Goal: Contribute content: Add original content to the website for others to see

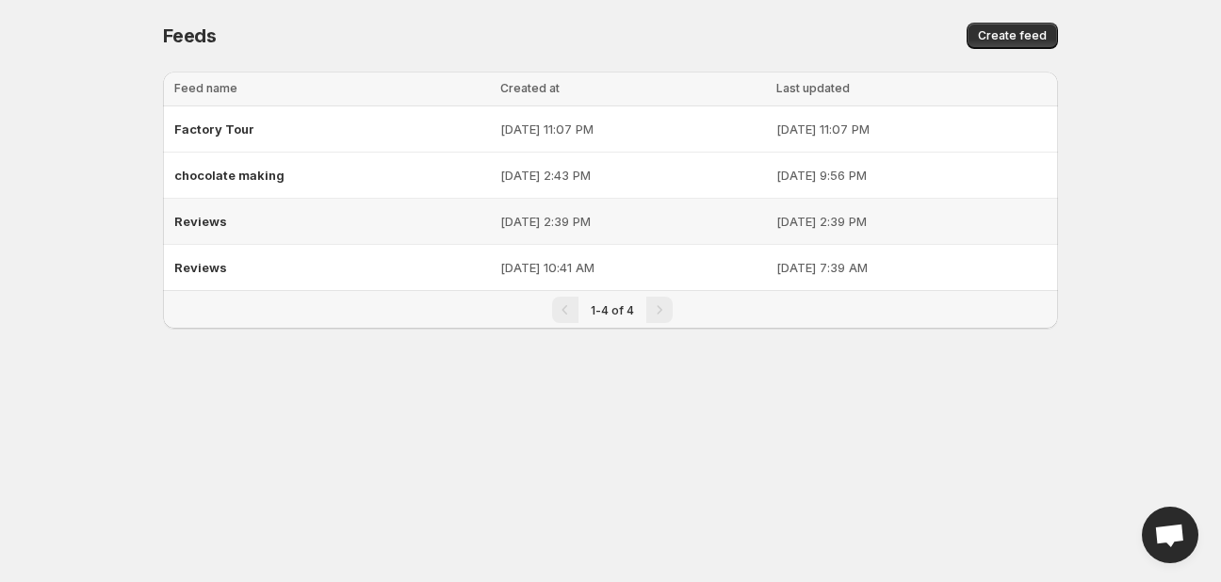
click at [215, 229] on div "Reviews" at bounding box center [331, 221] width 315 height 34
click at [218, 269] on span "Reviews" at bounding box center [200, 267] width 53 height 15
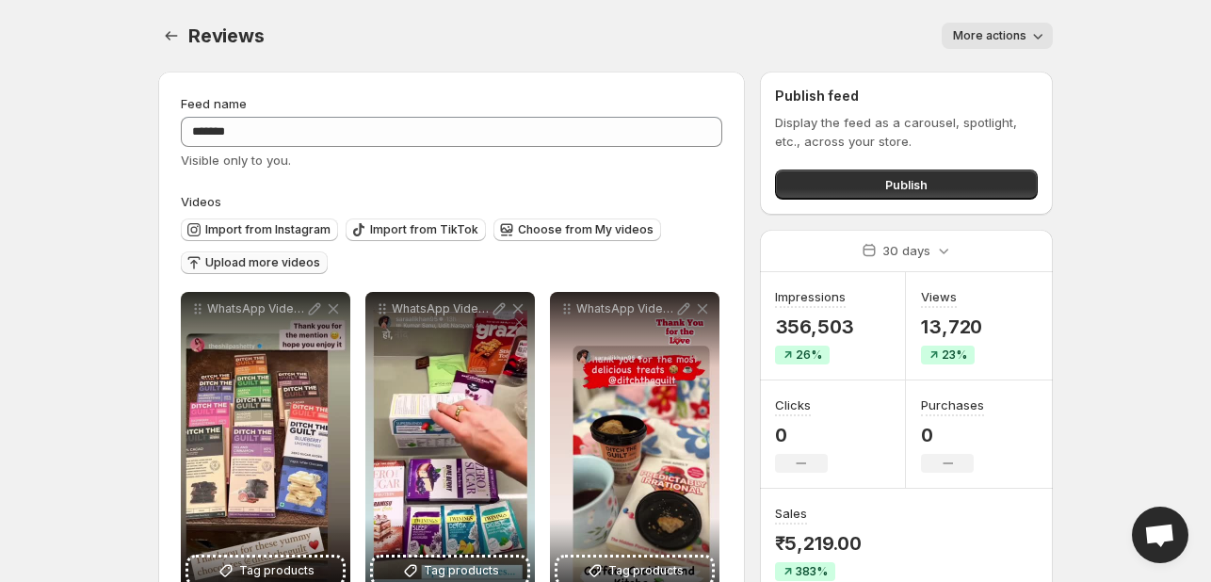
click at [297, 262] on span "Upload more videos" at bounding box center [262, 262] width 115 height 15
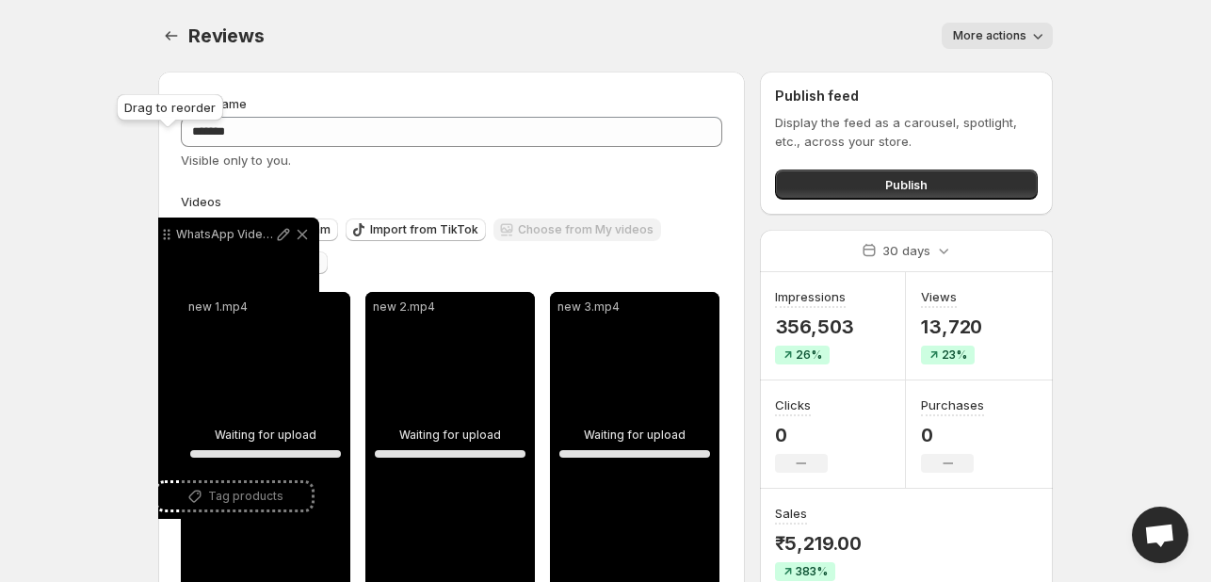
drag, startPoint x: 200, startPoint y: 381, endPoint x: 170, endPoint y: 239, distance: 145.4
click at [170, 239] on icon at bounding box center [169, 238] width 3 height 3
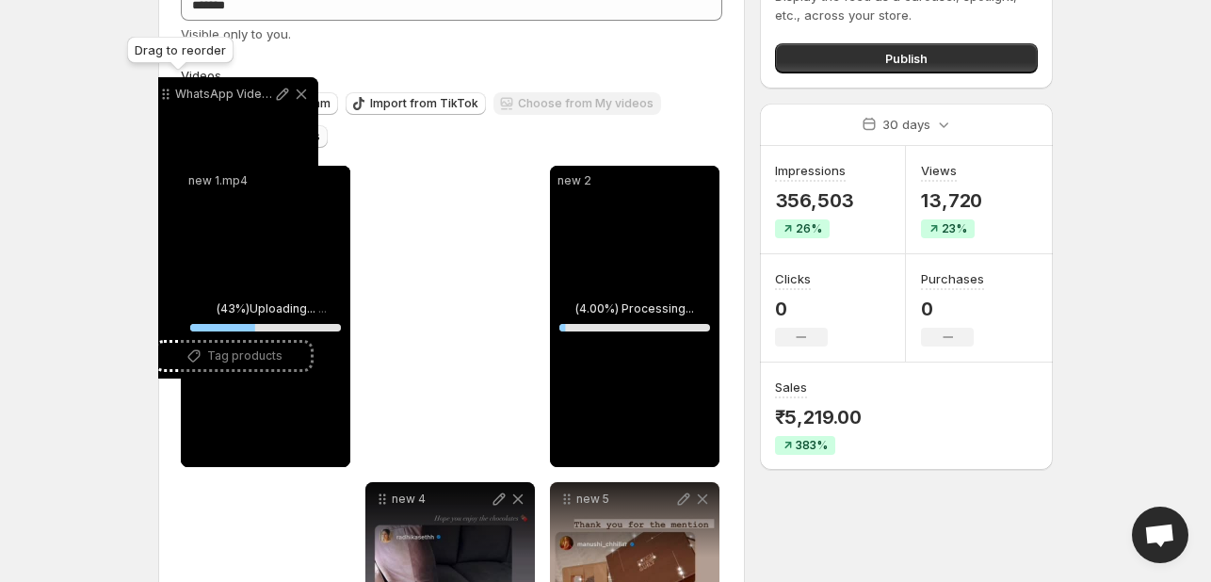
scroll to position [123, 0]
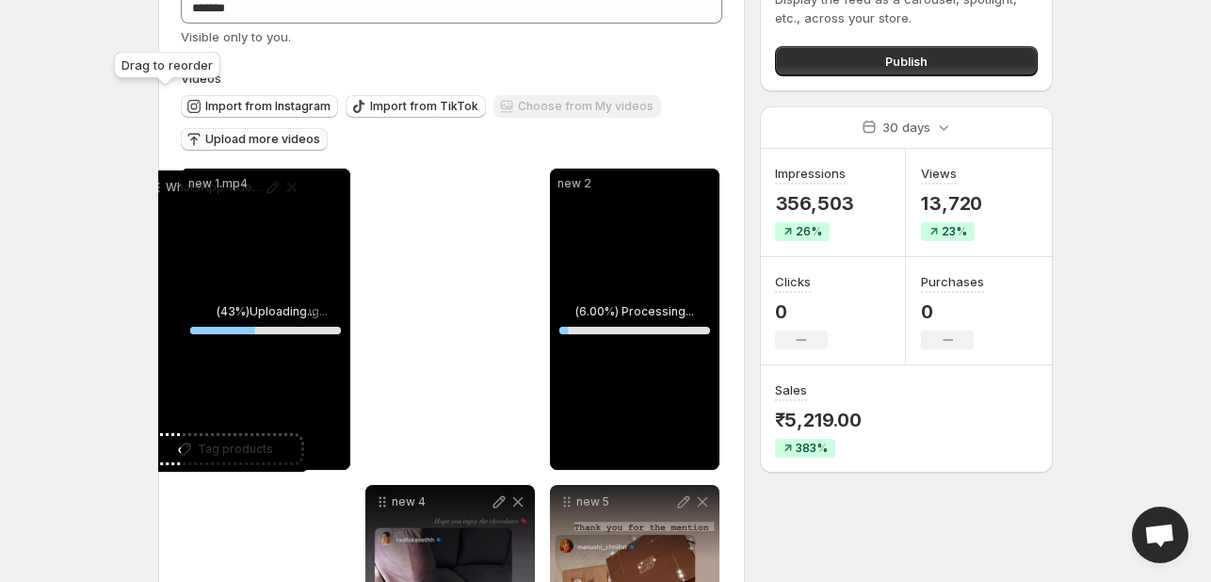
drag, startPoint x: 570, startPoint y: 345, endPoint x: 159, endPoint y: 189, distance: 439.0
click at [159, 189] on icon at bounding box center [156, 187] width 19 height 19
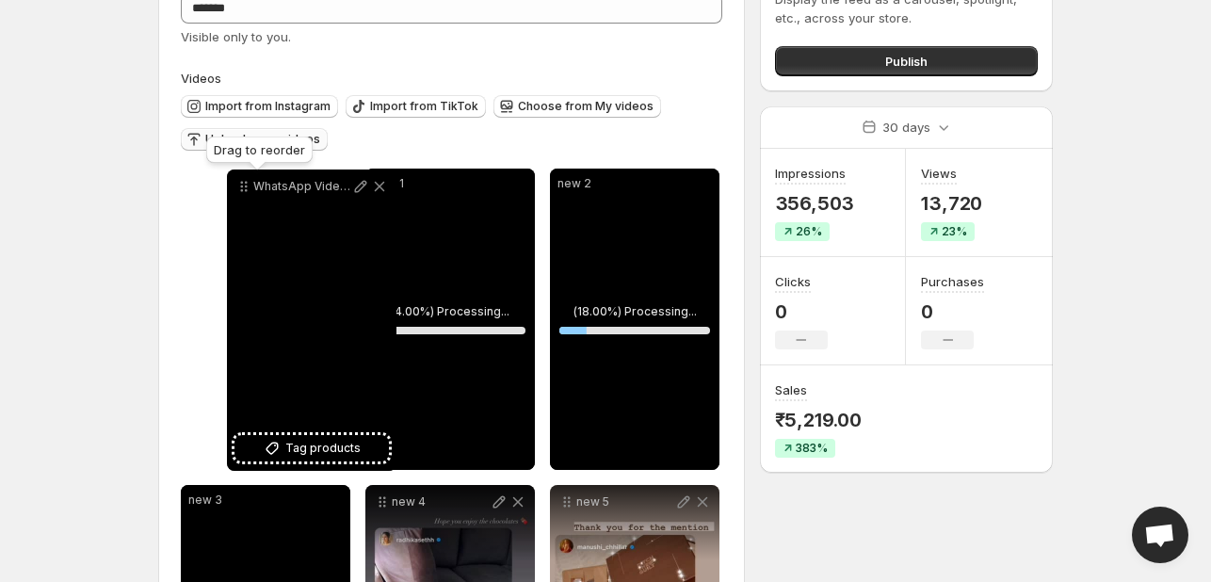
drag, startPoint x: 385, startPoint y: 183, endPoint x: 247, endPoint y: 184, distance: 138.4
click at [247, 184] on icon at bounding box center [243, 186] width 19 height 19
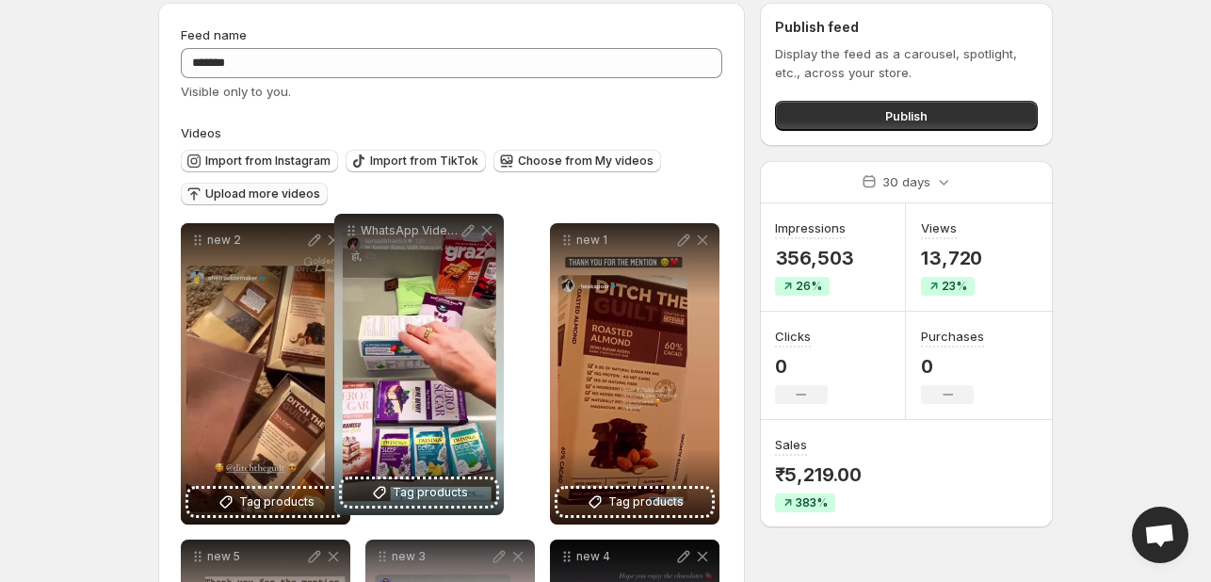
scroll to position [0, 0]
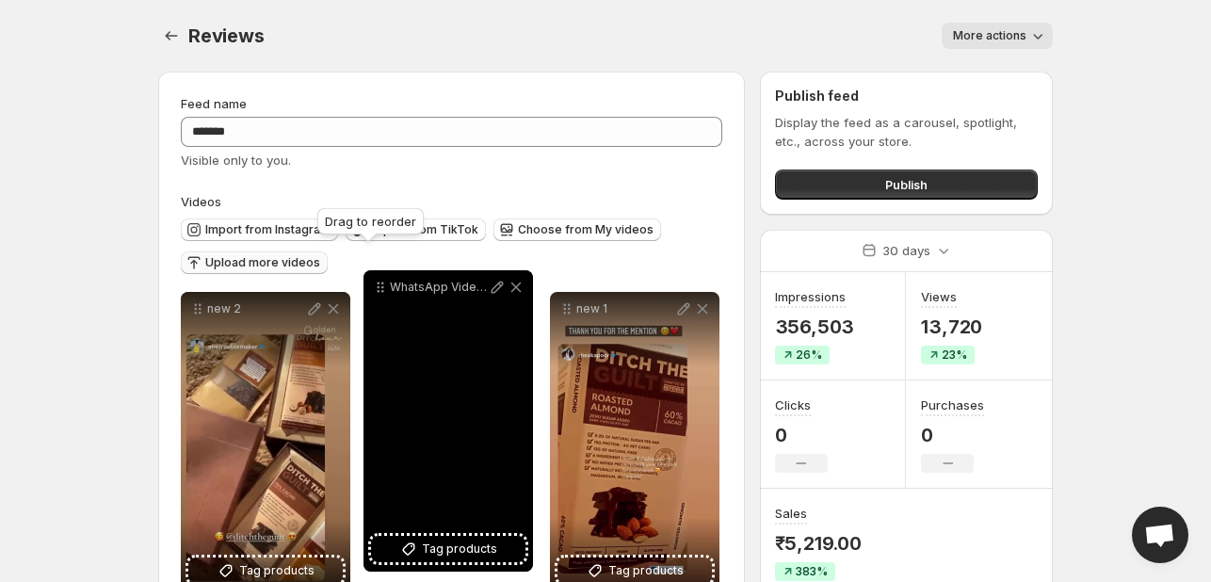
drag, startPoint x: 383, startPoint y: 438, endPoint x: 381, endPoint y: 283, distance: 154.5
click at [381, 283] on icon at bounding box center [382, 284] width 3 height 3
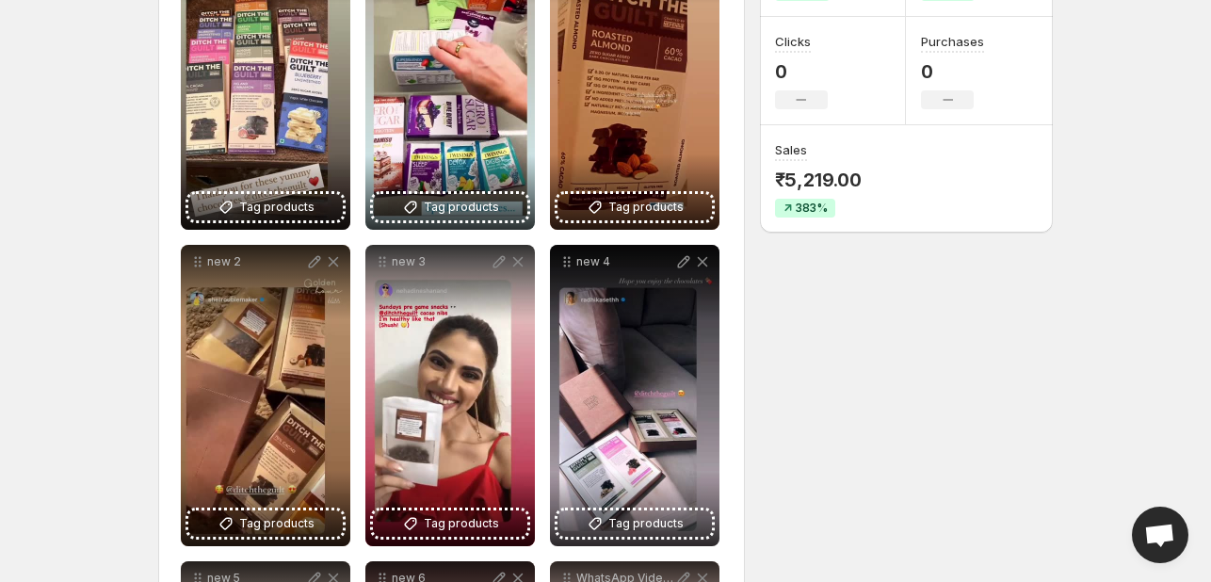
scroll to position [377, 0]
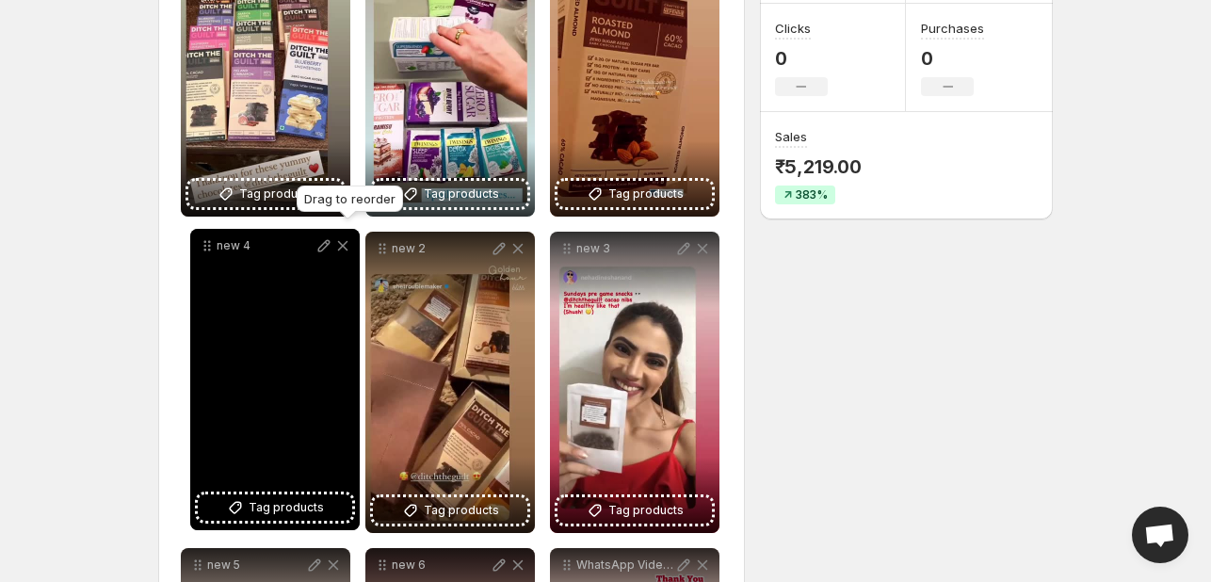
drag, startPoint x: 569, startPoint y: 254, endPoint x: 203, endPoint y: 251, distance: 365.4
click at [208, 251] on icon at bounding box center [209, 250] width 3 height 3
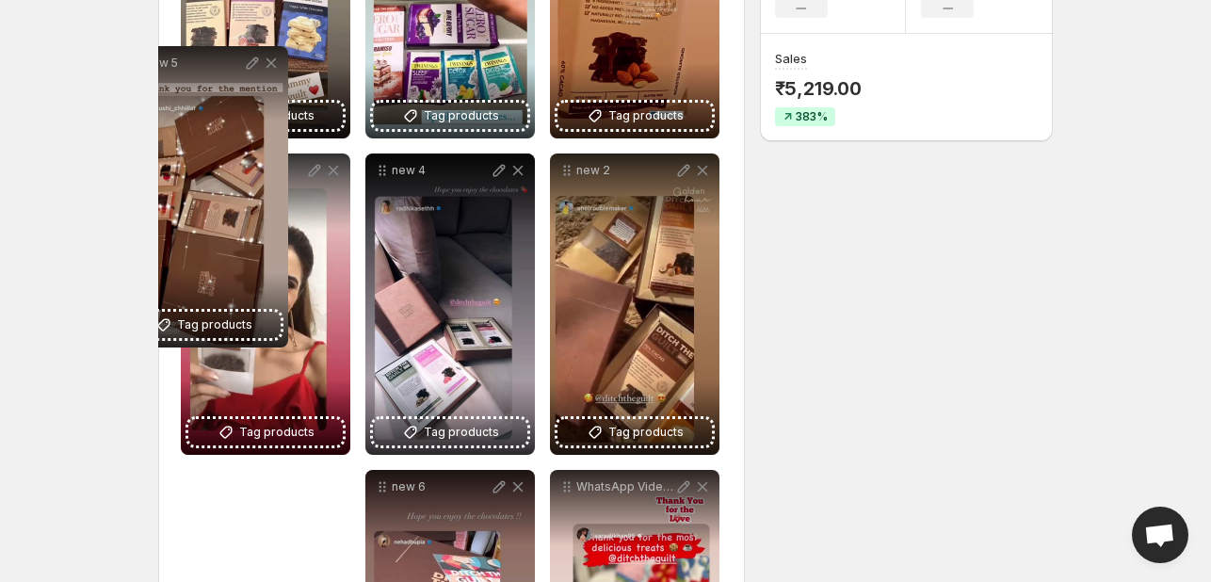
scroll to position [430, 0]
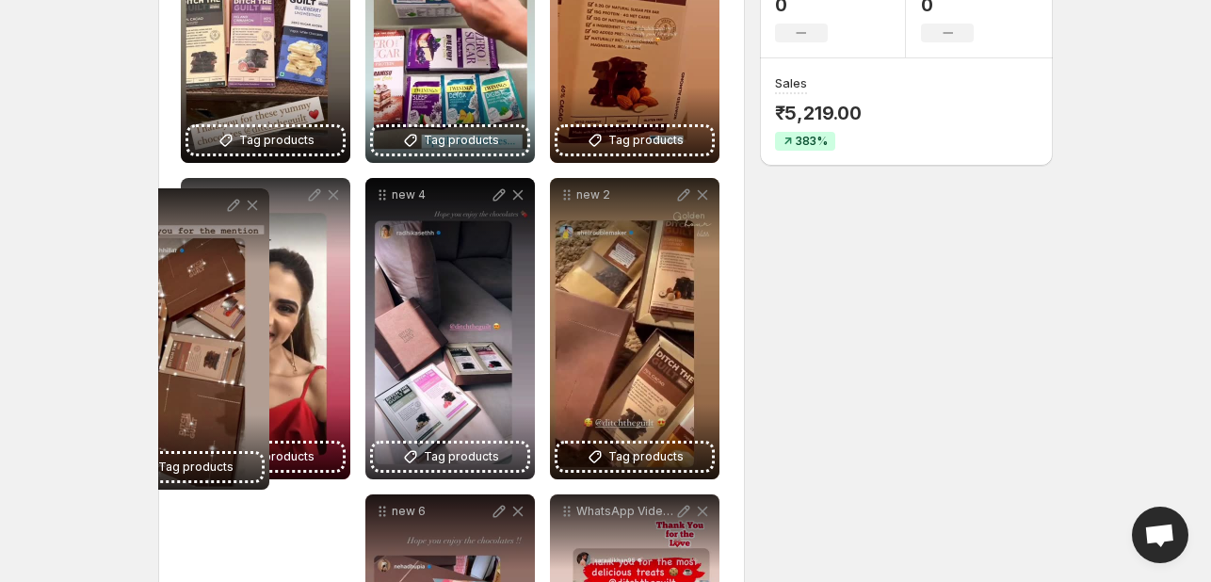
drag, startPoint x: 198, startPoint y: 375, endPoint x: 118, endPoint y: 202, distance: 190.9
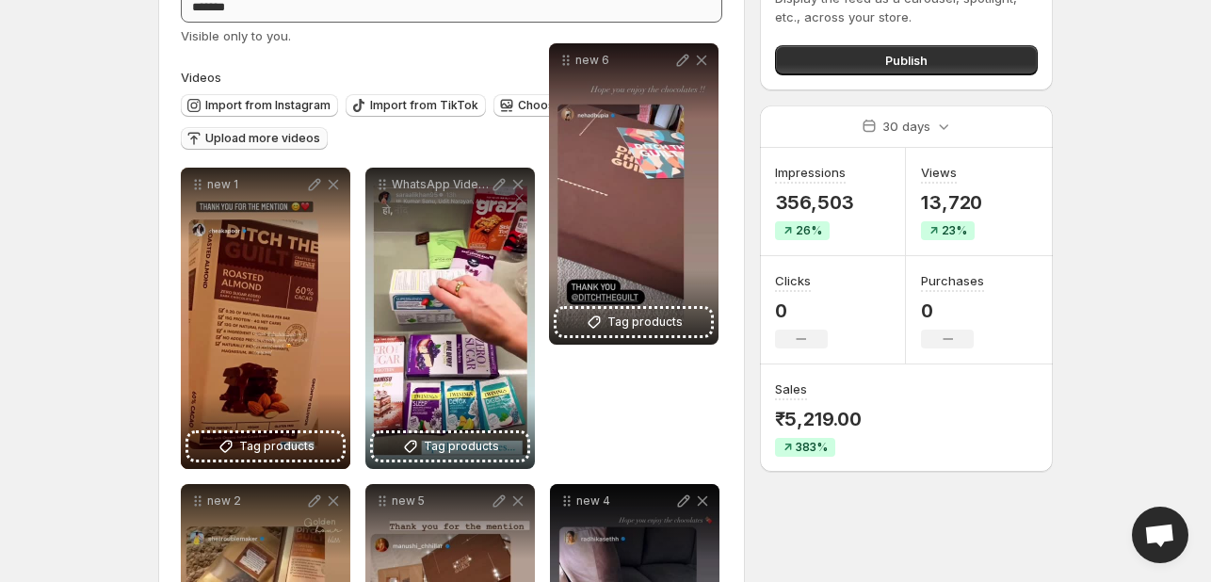
scroll to position [12, 0]
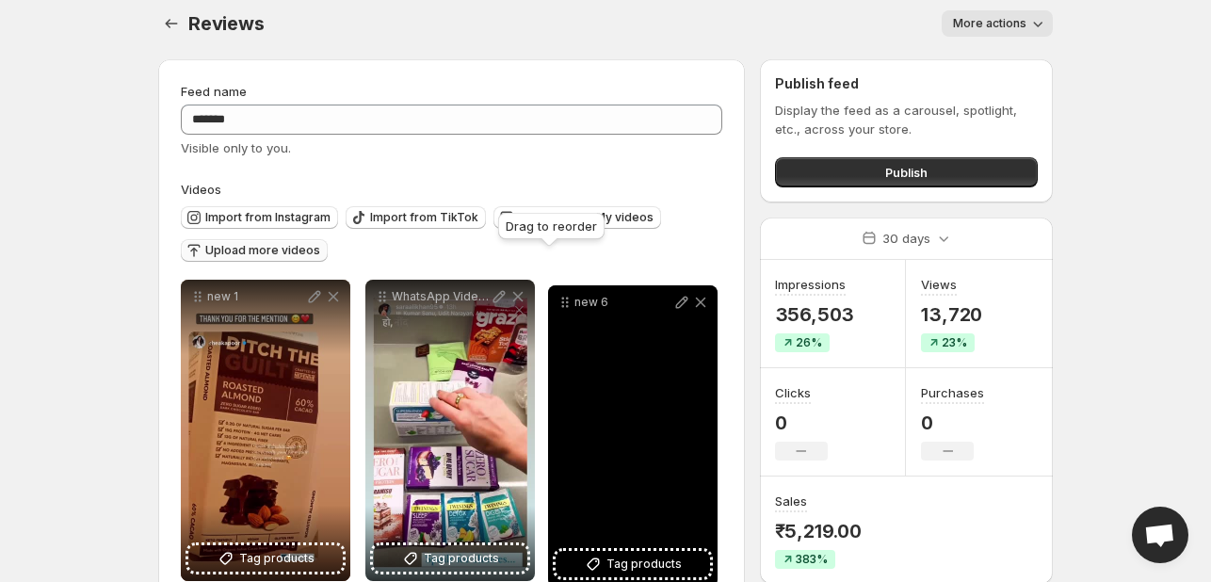
drag, startPoint x: 378, startPoint y: 317, endPoint x: 561, endPoint y: 297, distance: 184.8
click at [561, 297] on icon at bounding box center [565, 302] width 19 height 19
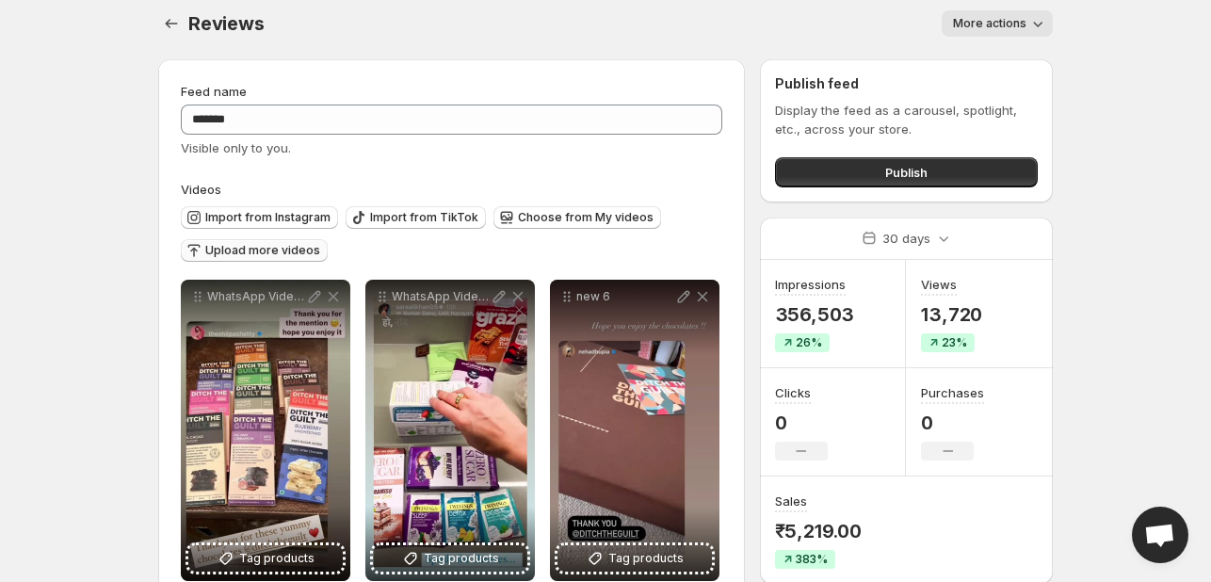
scroll to position [0, 0]
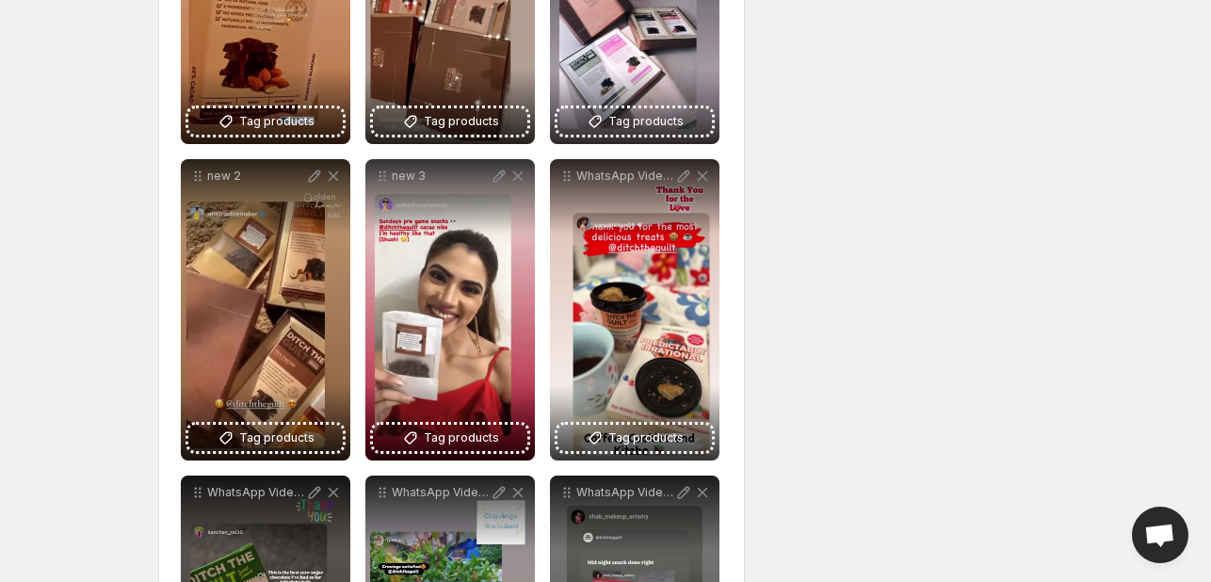
scroll to position [753, 0]
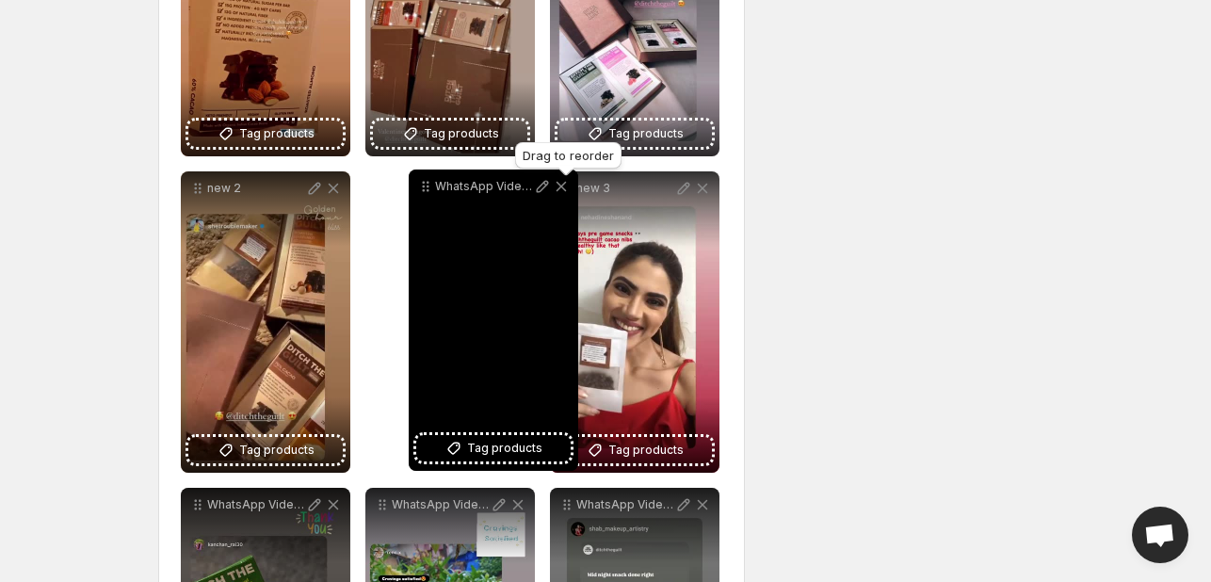
drag, startPoint x: 571, startPoint y: 188, endPoint x: 428, endPoint y: 186, distance: 143.2
click at [428, 186] on icon at bounding box center [425, 186] width 19 height 19
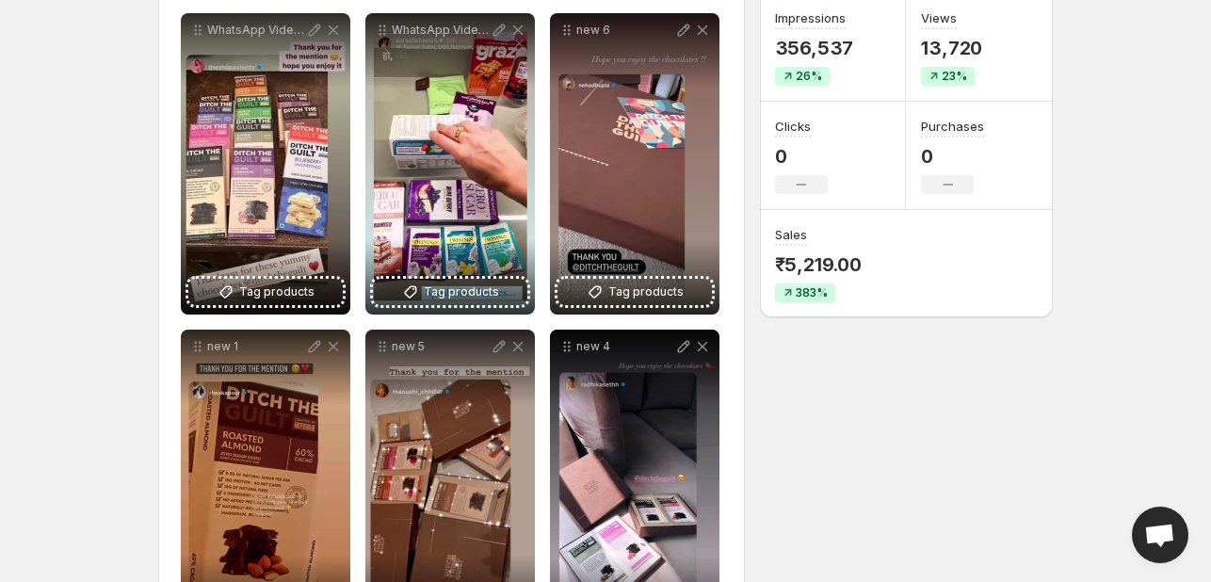
scroll to position [283, 0]
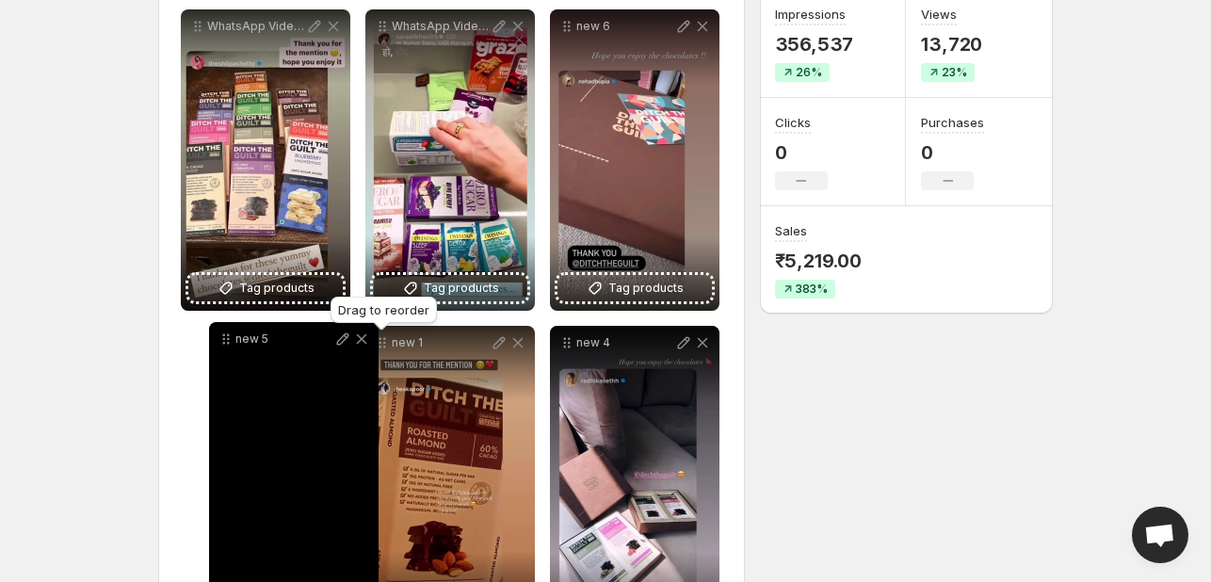
drag, startPoint x: 380, startPoint y: 343, endPoint x: 223, endPoint y: 339, distance: 157.3
click at [223, 339] on icon at bounding box center [224, 339] width 3 height 3
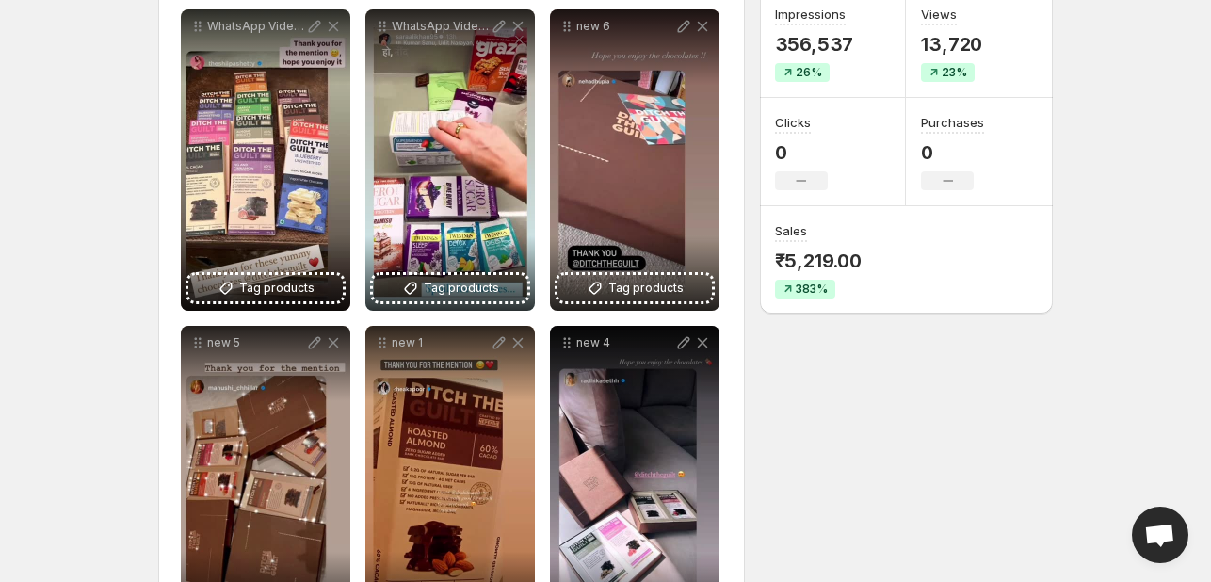
scroll to position [0, 0]
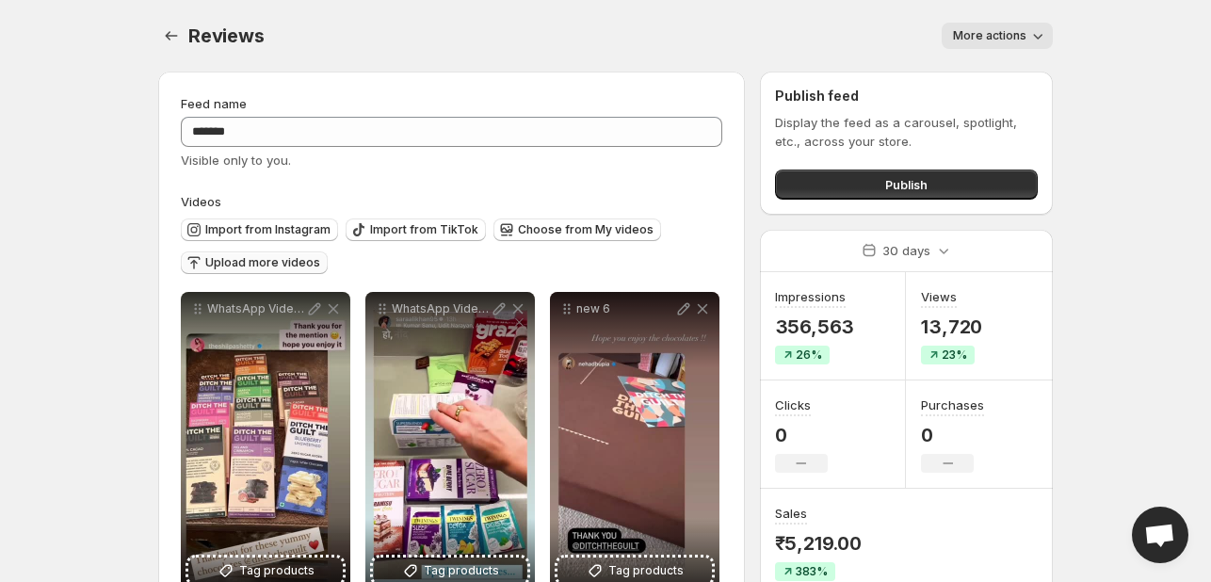
click at [218, 256] on span "Upload more videos" at bounding box center [262, 262] width 115 height 15
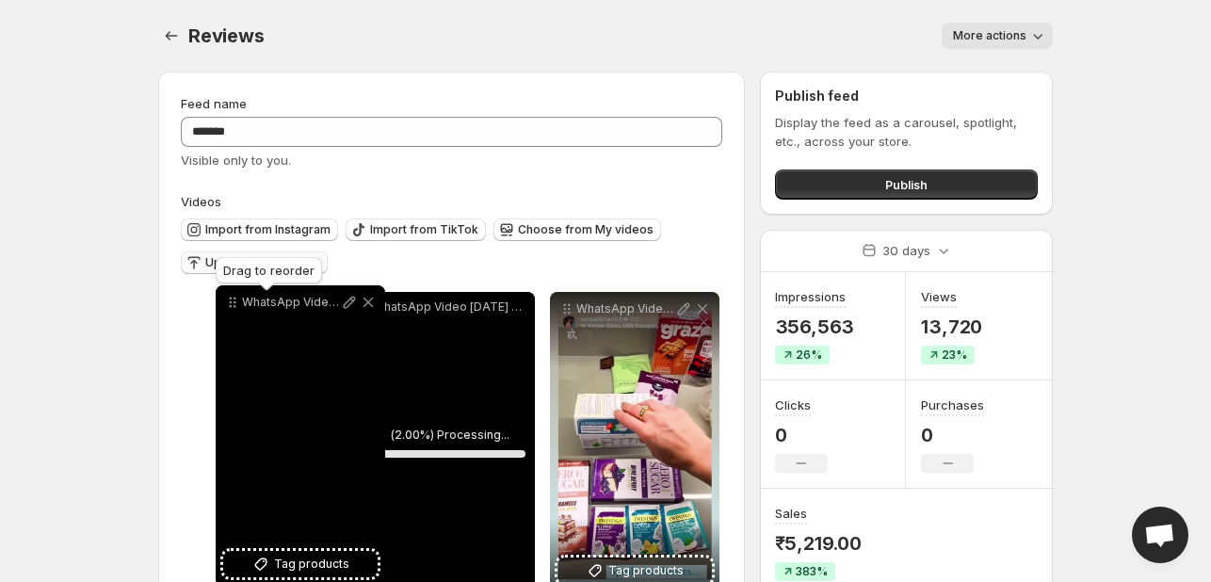
drag, startPoint x: 380, startPoint y: 314, endPoint x: 230, endPoint y: 307, distance: 150.8
click at [230, 307] on icon at bounding box center [231, 306] width 3 height 3
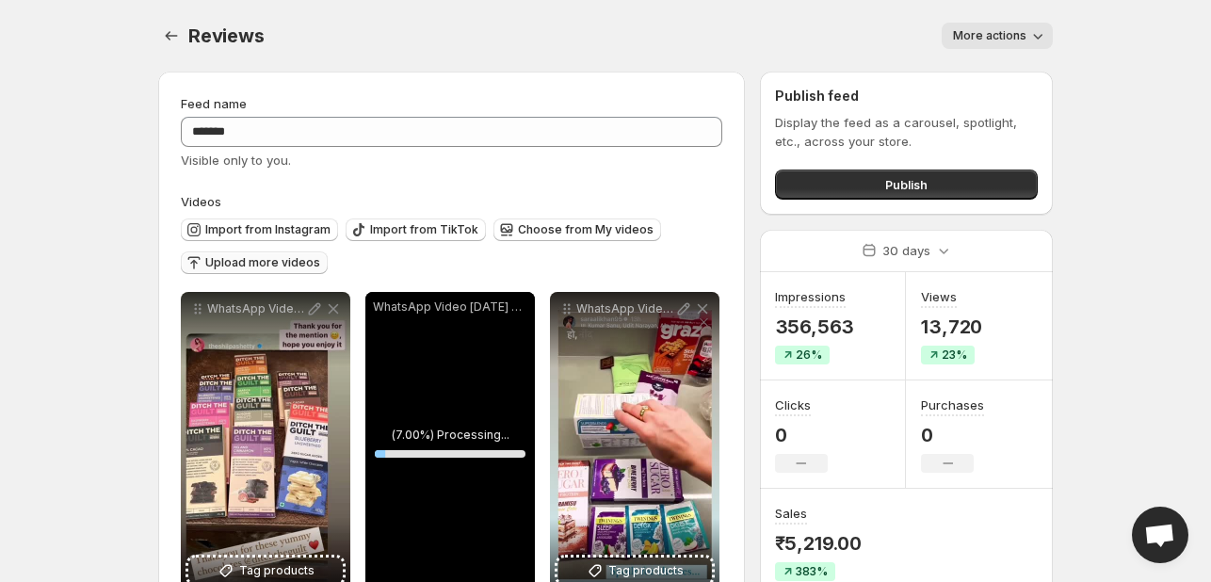
click at [440, 305] on p "WhatsApp Video [DATE] at 121458_d3693bc6" at bounding box center [450, 306] width 154 height 15
